Goal: Information Seeking & Learning: Learn about a topic

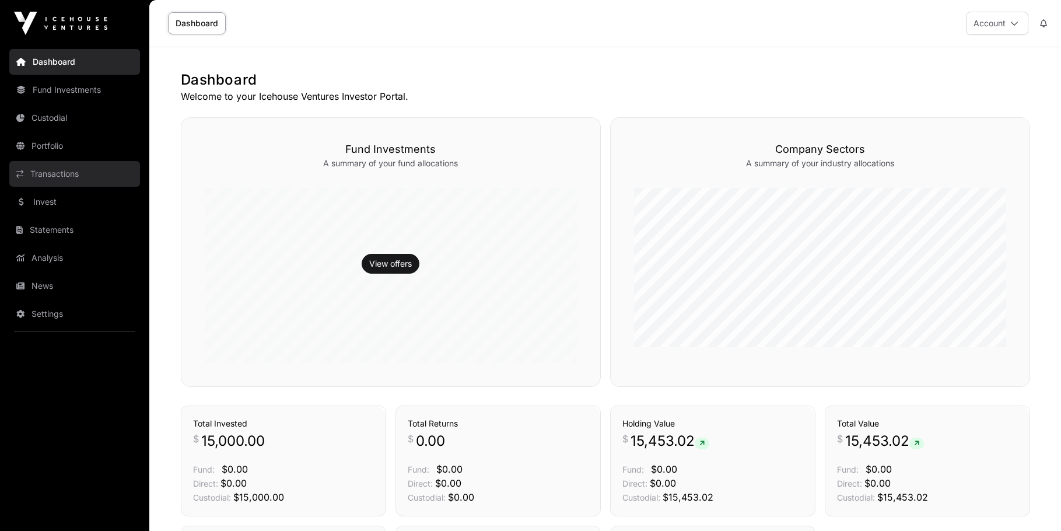
click at [56, 171] on link "Transactions" at bounding box center [74, 174] width 131 height 26
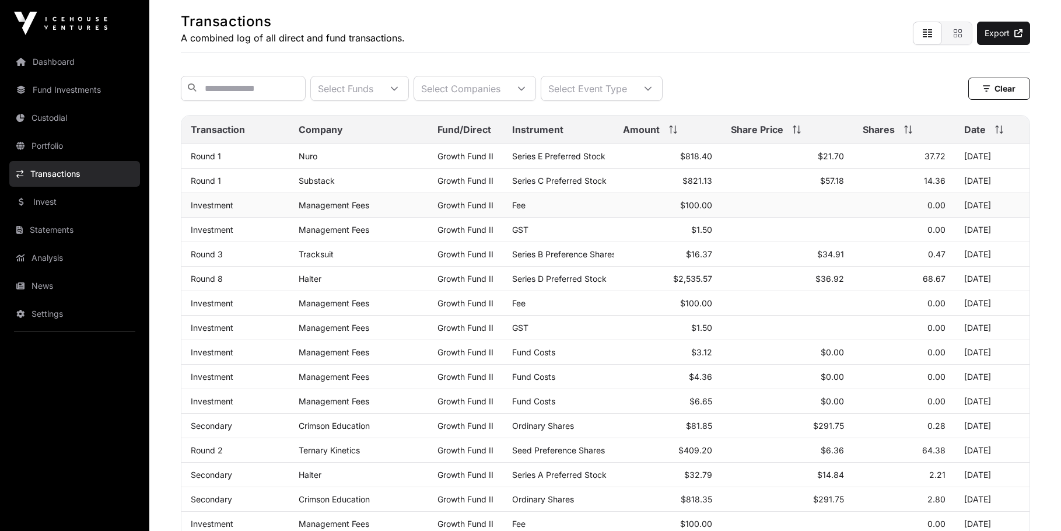
scroll to position [75, 0]
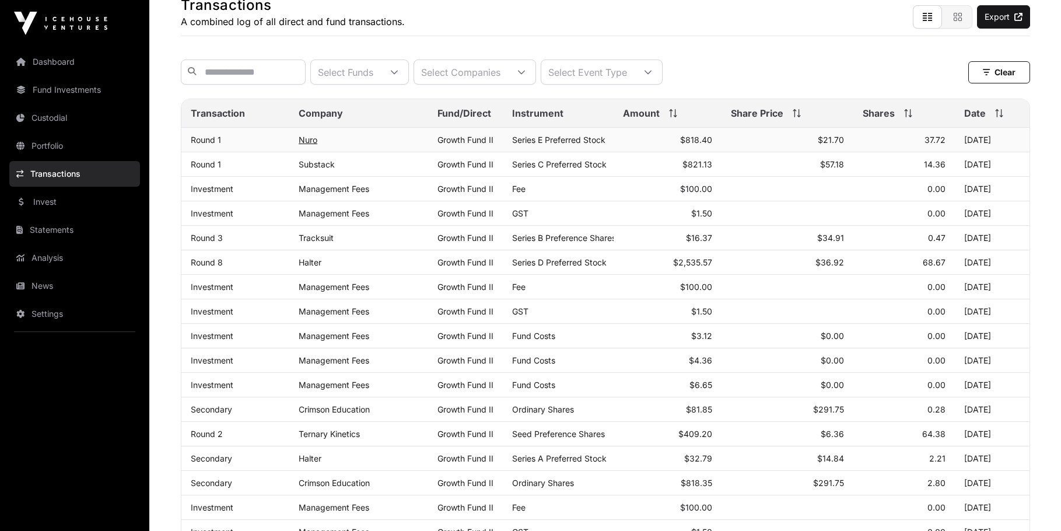
click at [307, 145] on link "Nuro" at bounding box center [308, 140] width 19 height 10
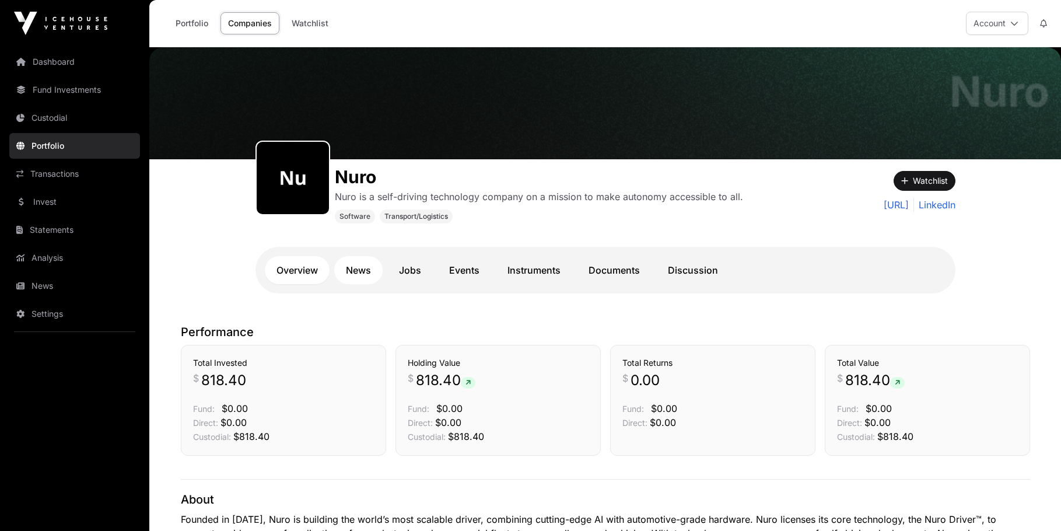
click at [349, 265] on link "News" at bounding box center [358, 270] width 48 height 28
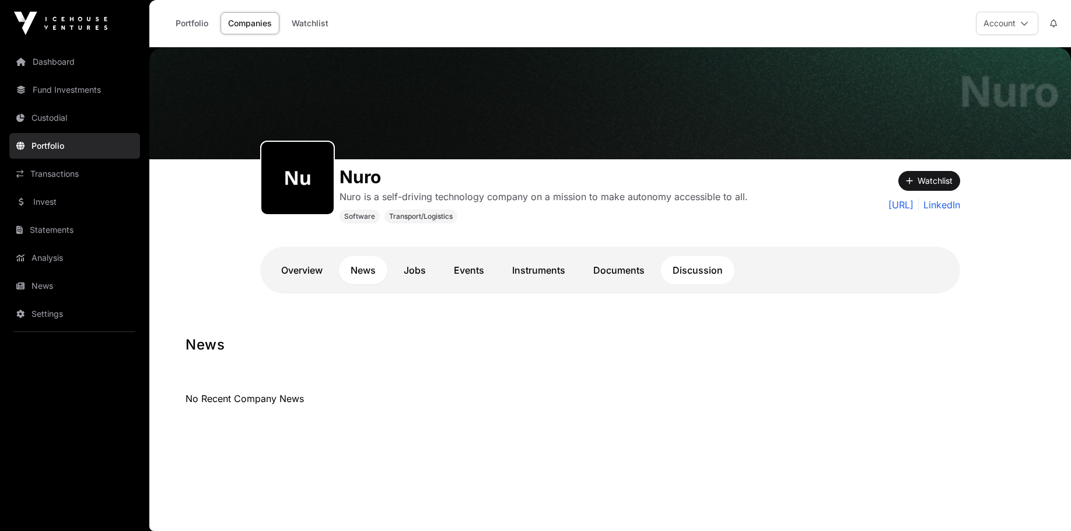
click at [685, 273] on link "Discussion" at bounding box center [697, 270] width 73 height 28
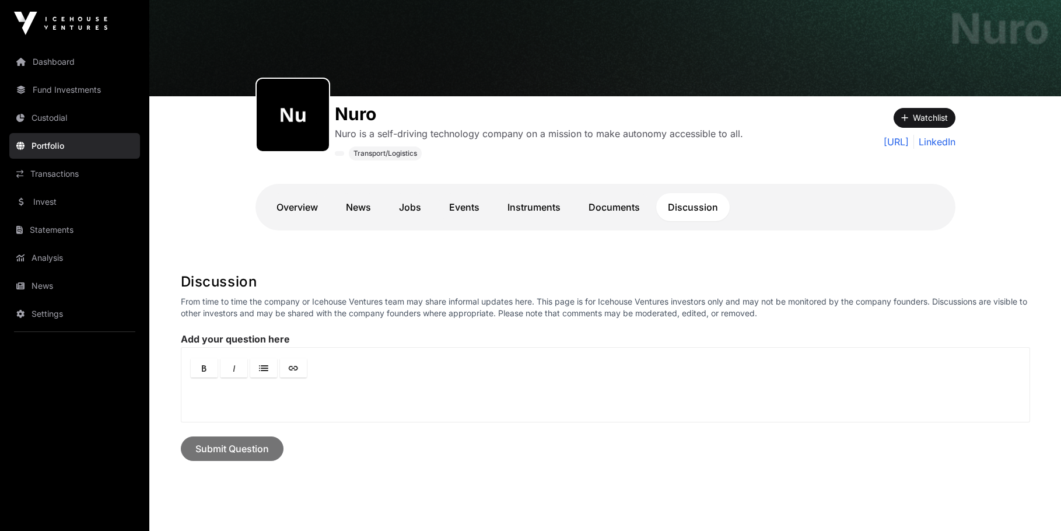
scroll to position [59, 0]
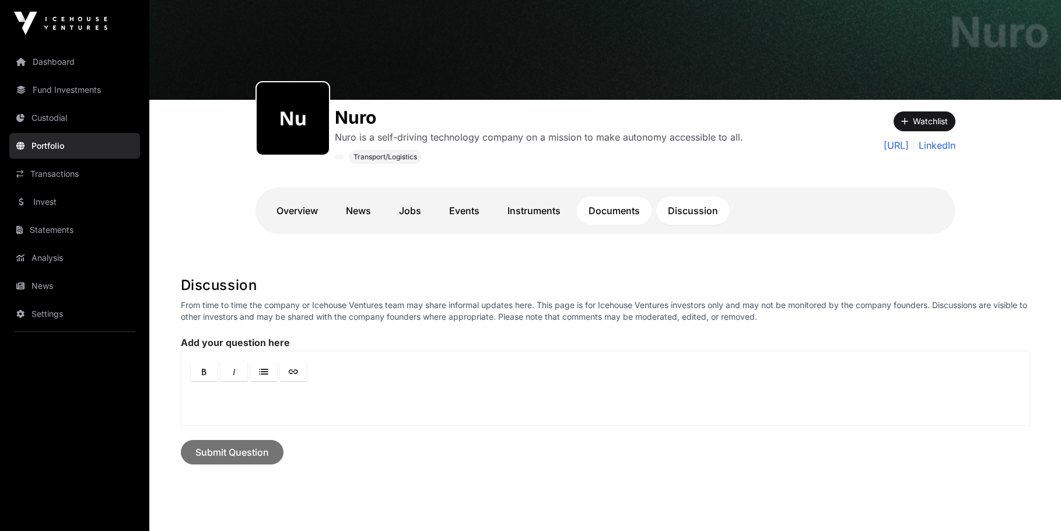
click at [617, 219] on link "Documents" at bounding box center [614, 211] width 75 height 28
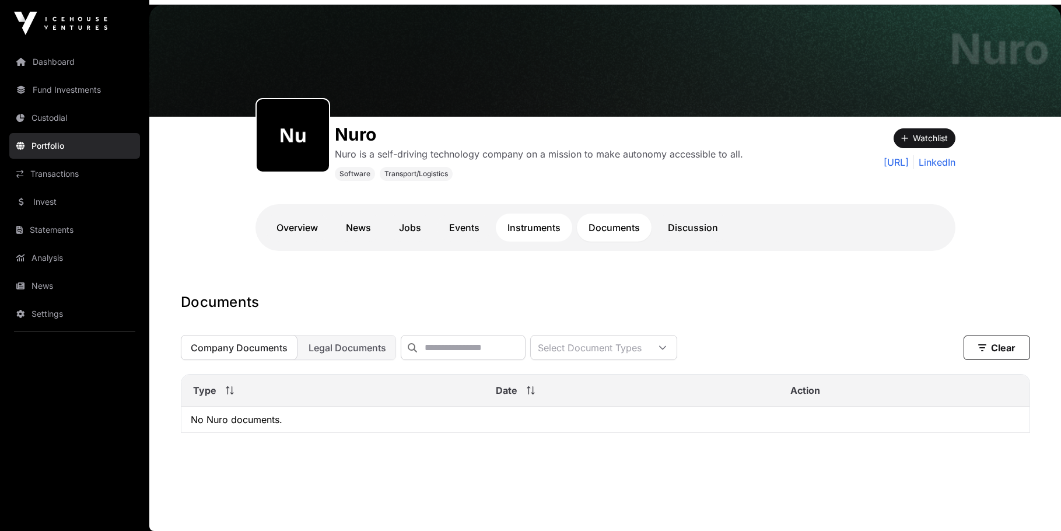
scroll to position [52, 0]
click at [527, 225] on link "Instruments" at bounding box center [534, 227] width 76 height 28
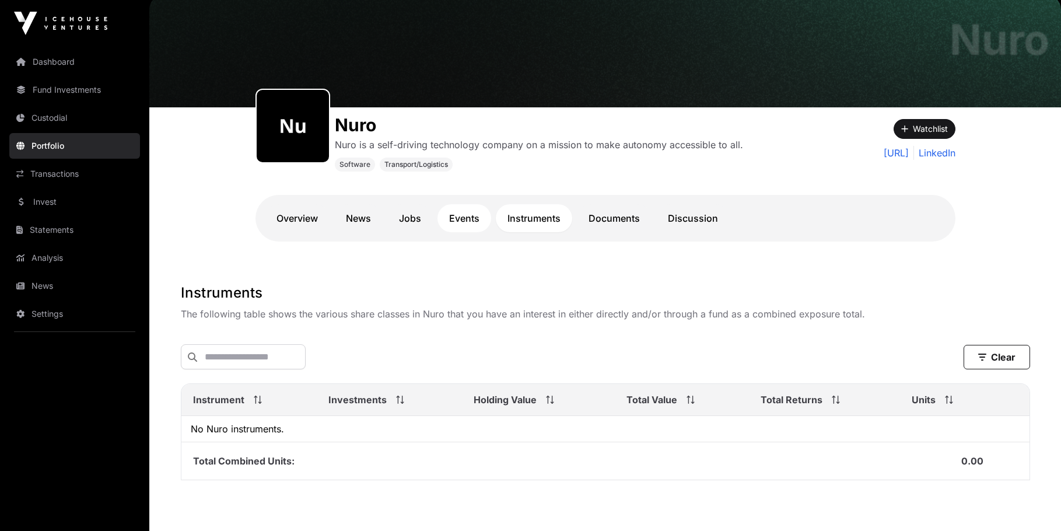
click at [471, 223] on link "Events" at bounding box center [464, 218] width 54 height 28
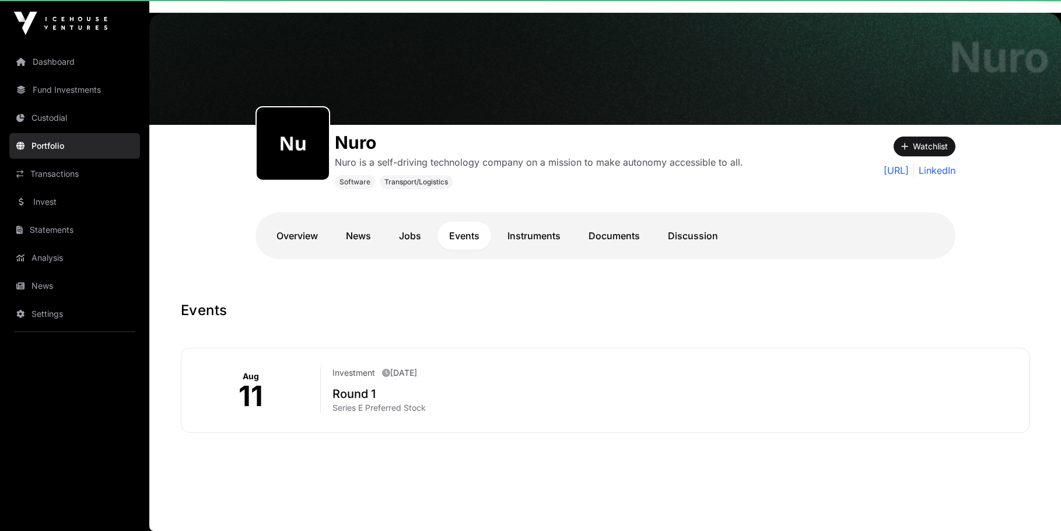
scroll to position [34, 0]
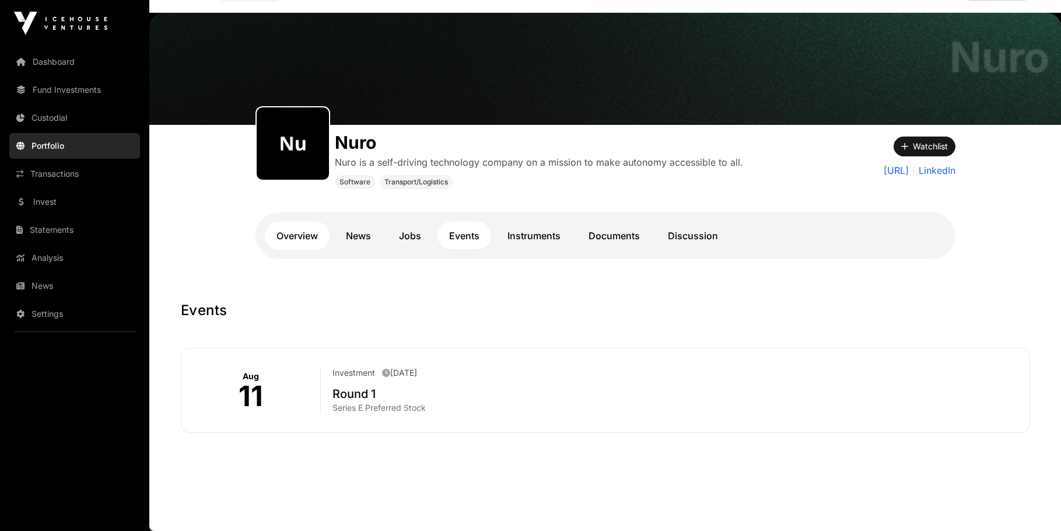
click at [299, 227] on link "Overview" at bounding box center [297, 236] width 65 height 28
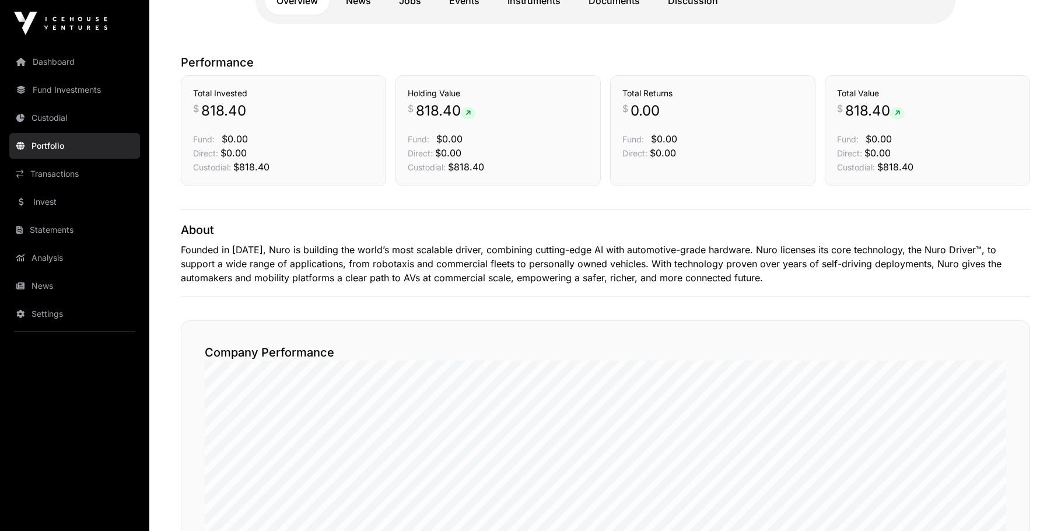
scroll to position [270, 0]
click at [76, 262] on link "Analysis" at bounding box center [74, 258] width 131 height 26
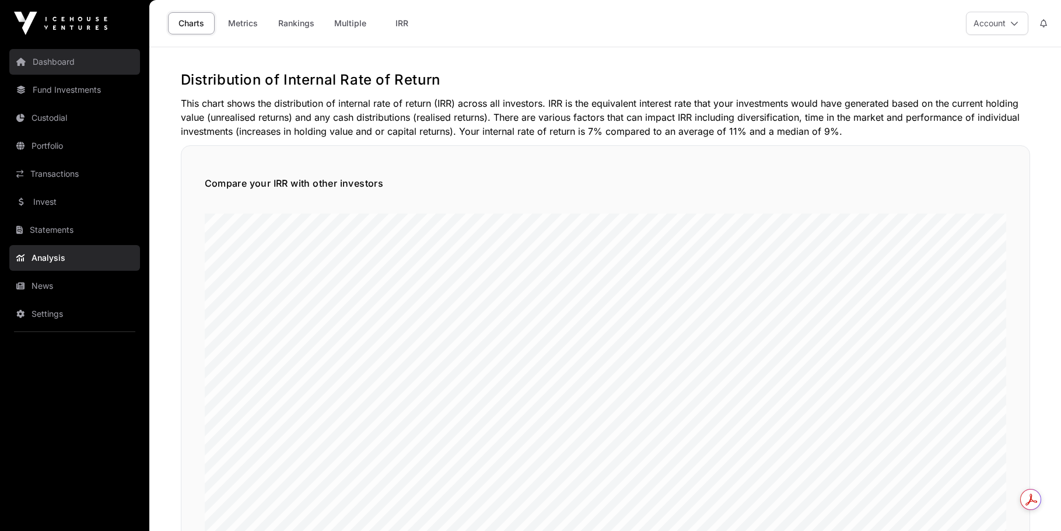
click at [94, 71] on link "Dashboard" at bounding box center [74, 62] width 131 height 26
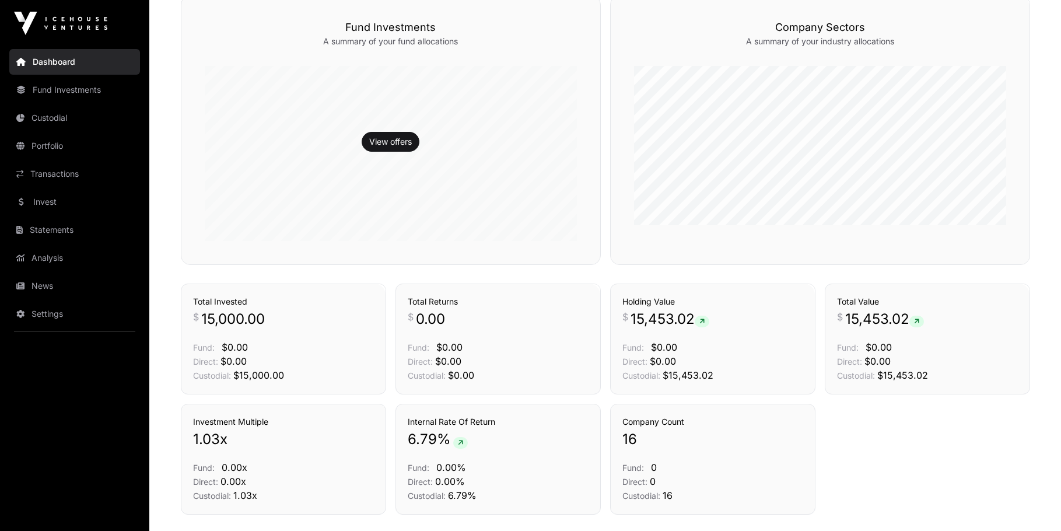
scroll to position [204, 0]
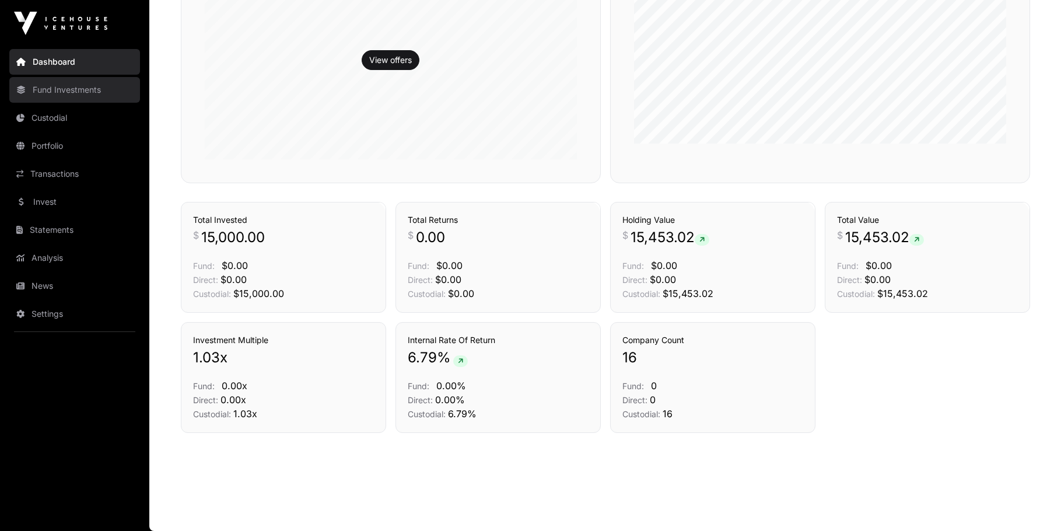
click at [92, 92] on link "Fund Investments" at bounding box center [74, 90] width 131 height 26
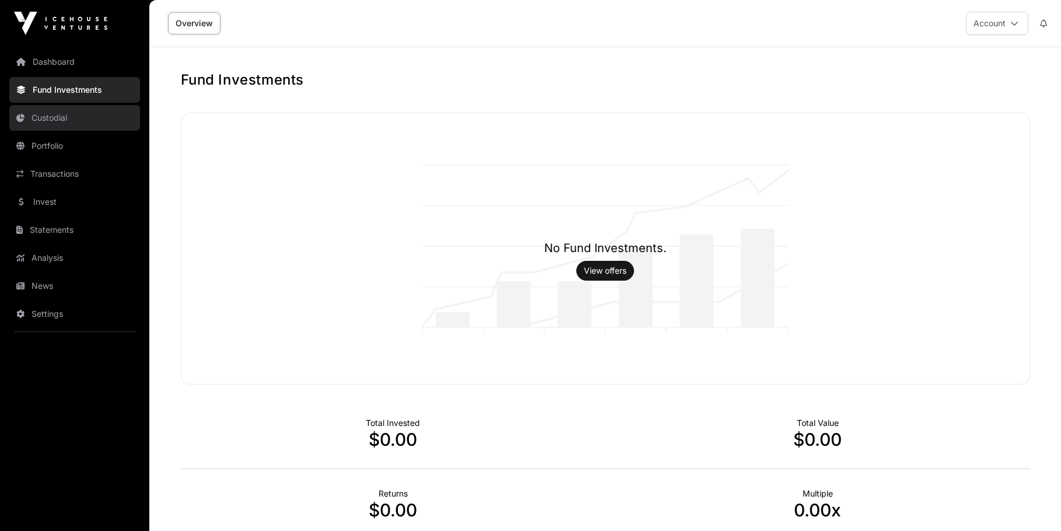
click at [86, 111] on link "Custodial" at bounding box center [74, 118] width 131 height 26
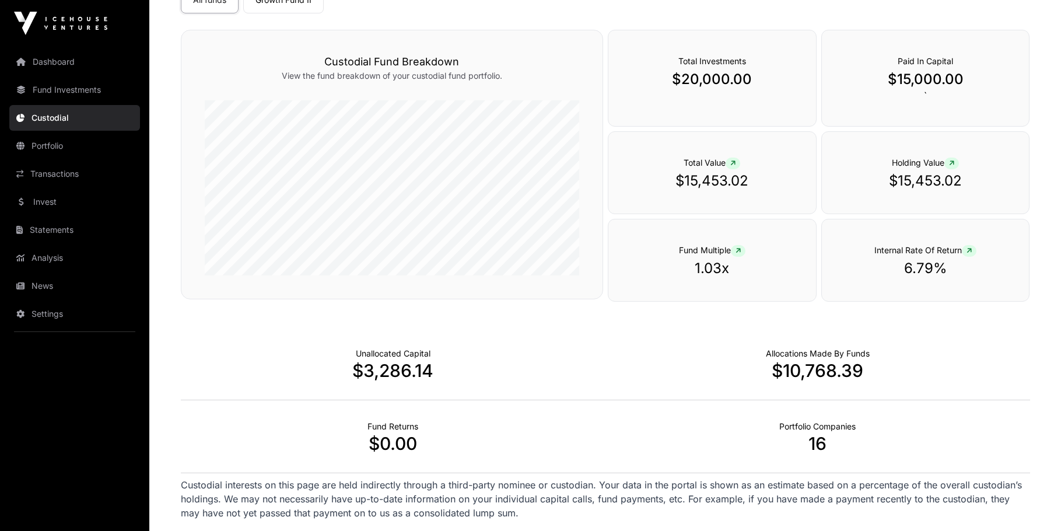
scroll to position [146, 0]
click at [92, 141] on link "Portfolio" at bounding box center [74, 146] width 131 height 26
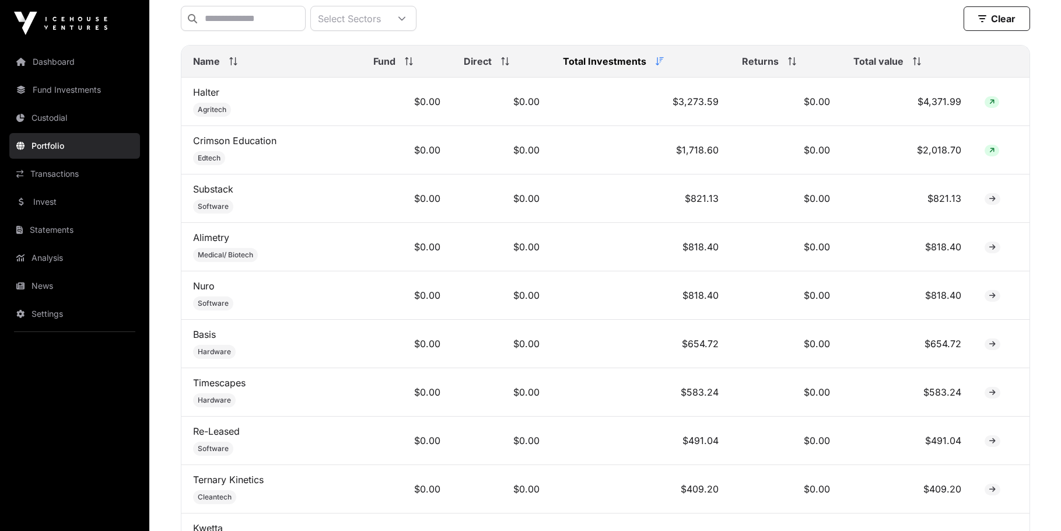
scroll to position [513, 0]
